Goal: Task Accomplishment & Management: Use online tool/utility

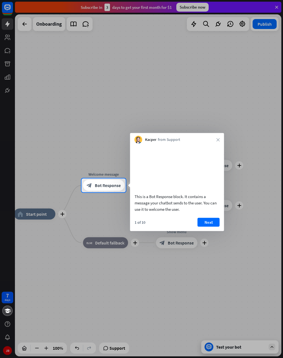
click at [215, 227] on button "Next" at bounding box center [209, 222] width 22 height 9
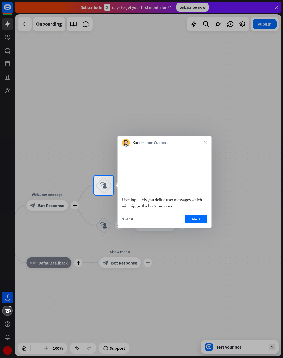
click at [201, 223] on button "Next" at bounding box center [196, 219] width 22 height 9
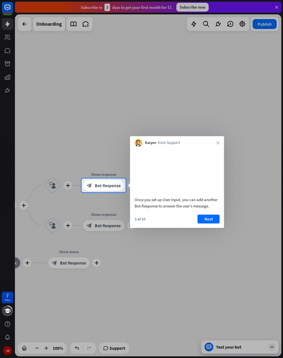
click at [210, 223] on button "Next" at bounding box center [209, 219] width 22 height 9
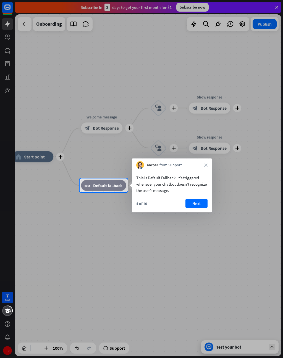
click at [197, 200] on button "Next" at bounding box center [196, 203] width 22 height 9
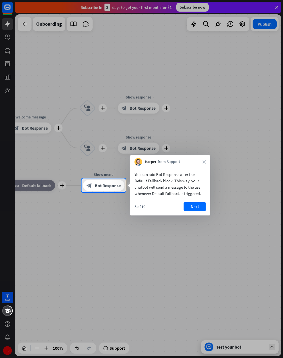
click at [198, 206] on button "Next" at bounding box center [195, 206] width 22 height 9
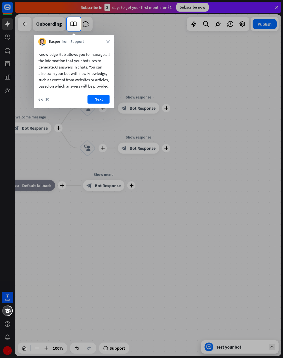
click at [100, 104] on button "Next" at bounding box center [99, 99] width 22 height 9
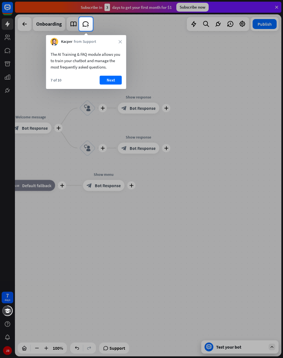
click at [115, 83] on button "Next" at bounding box center [111, 80] width 22 height 9
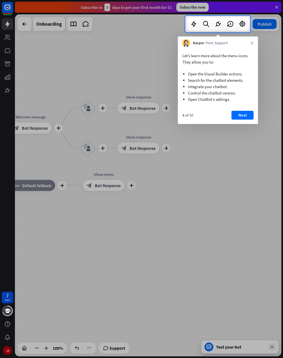
click at [243, 114] on button "Next" at bounding box center [242, 115] width 22 height 9
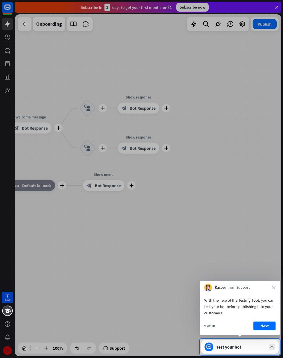
click at [268, 327] on button "Next" at bounding box center [264, 326] width 22 height 9
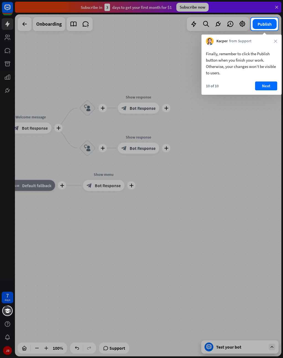
click at [268, 88] on button "Next" at bounding box center [266, 85] width 22 height 9
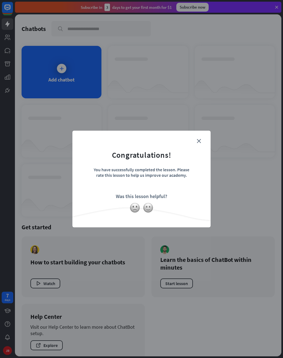
click at [150, 209] on img at bounding box center [148, 207] width 10 height 10
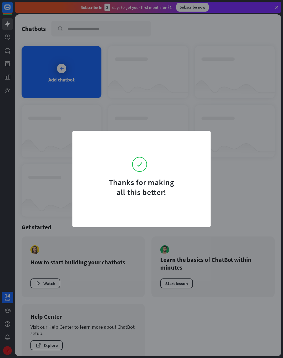
click at [201, 139] on form "Thanks for making all this better!" at bounding box center [141, 168] width 124 height 60
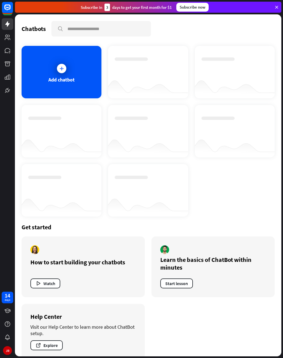
click at [82, 82] on div "Add chatbot" at bounding box center [62, 72] width 80 height 52
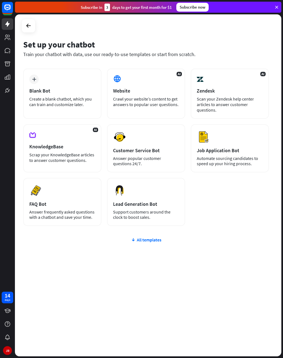
click at [41, 81] on div "plus Blank Bot Create a blank chatbot, which you can train and customize later." at bounding box center [62, 94] width 78 height 50
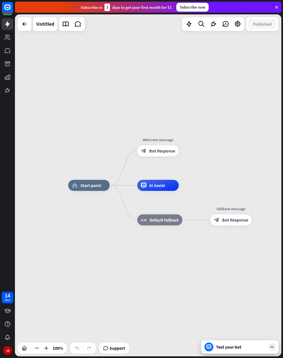
click at [224, 348] on div "Test your bot" at bounding box center [241, 347] width 50 height 6
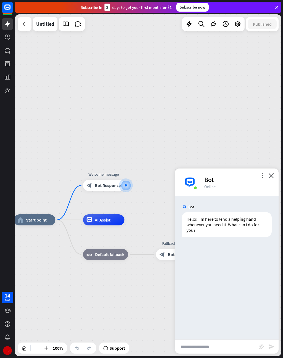
click at [192, 346] on input "text" at bounding box center [217, 347] width 84 height 14
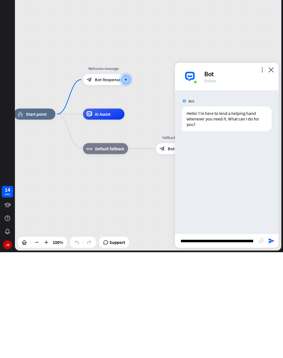
type input "**********"
click at [268, 339] on div "**********" at bounding box center [227, 346] width 104 height 14
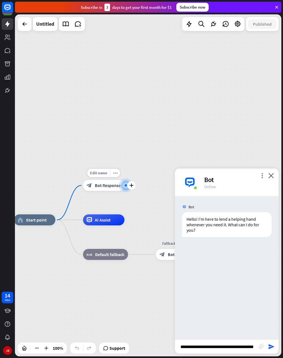
click at [274, 346] on icon "send" at bounding box center [271, 346] width 7 height 7
